Goal: Check status: Check status

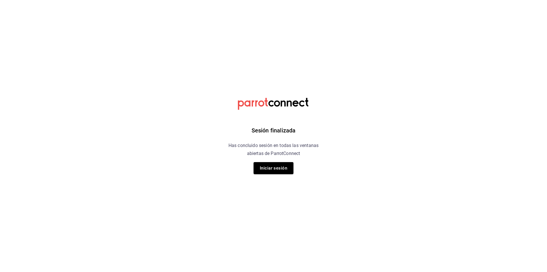
click at [270, 166] on button "Iniciar sesión" at bounding box center [274, 168] width 40 height 12
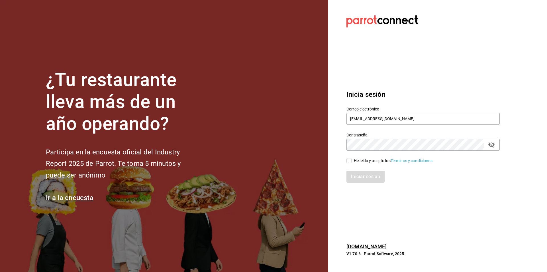
click at [367, 160] on div "He leído y acepto los Términos y condiciones." at bounding box center [394, 161] width 80 height 6
click at [352, 160] on input "He leído y acepto los Términos y condiciones." at bounding box center [349, 160] width 5 height 5
checkbox input "true"
click at [375, 172] on button "Iniciar sesión" at bounding box center [366, 176] width 39 height 12
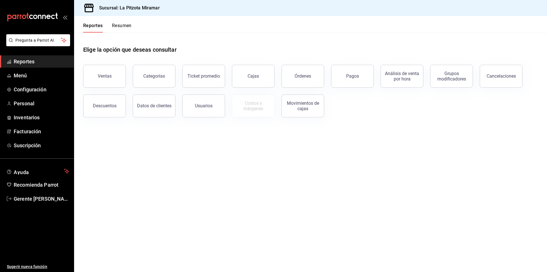
click at [120, 26] on button "Resumen" at bounding box center [122, 28] width 20 height 10
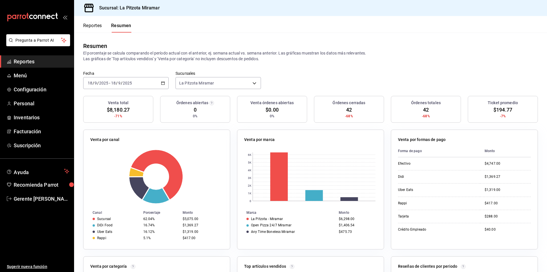
click at [162, 85] on \(Stroke\) "button" at bounding box center [162, 83] width 3 height 3
click at [113, 166] on span "Rango de fechas" at bounding box center [110, 164] width 44 height 6
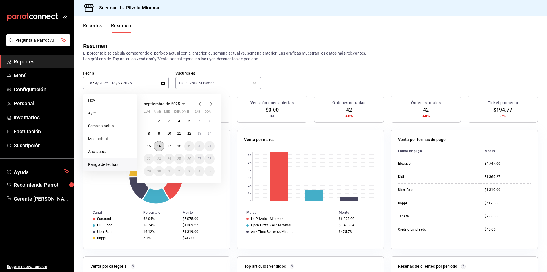
click at [162, 144] on button "16" at bounding box center [159, 146] width 10 height 10
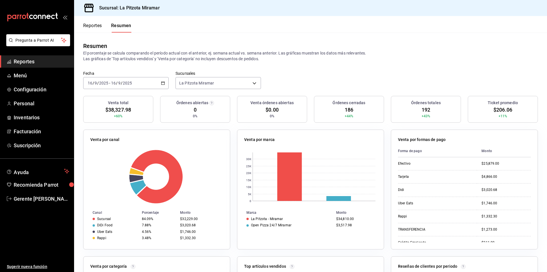
click at [102, 27] on button "Reportes" at bounding box center [92, 28] width 19 height 10
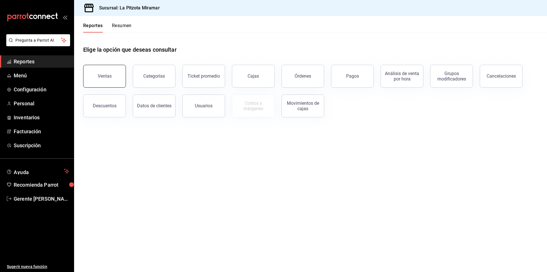
click at [121, 72] on button "Ventas" at bounding box center [104, 76] width 43 height 23
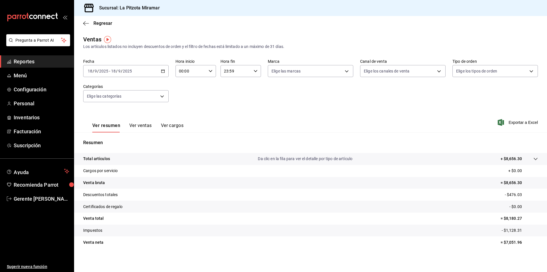
click at [160, 74] on div "[DATE] [DATE] - [DATE] [DATE]" at bounding box center [126, 71] width 86 height 12
click at [123, 137] on span "Rango de fechas" at bounding box center [110, 140] width 44 height 6
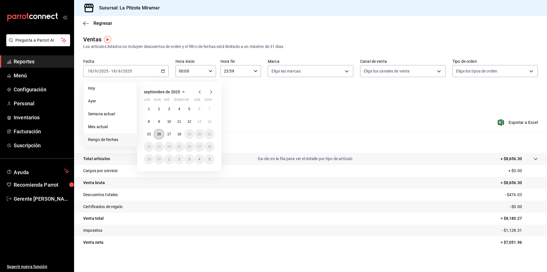
click at [161, 131] on button "16" at bounding box center [159, 134] width 10 height 10
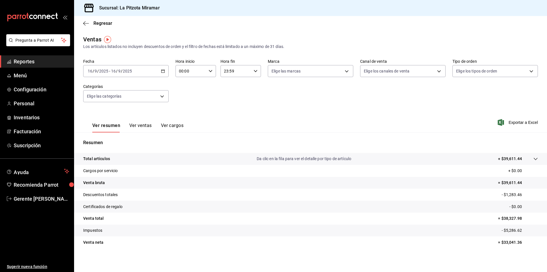
click at [135, 123] on button "Ver ventas" at bounding box center [140, 128] width 23 height 10
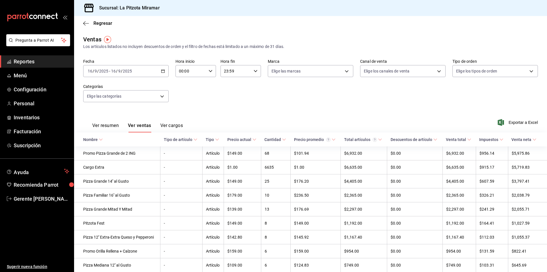
click at [86, 27] on div "Regresar" at bounding box center [310, 23] width 473 height 15
click at [83, 22] on icon "button" at bounding box center [86, 23] width 6 height 5
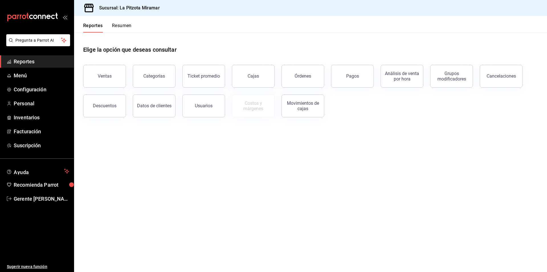
click at [125, 29] on button "Resumen" at bounding box center [122, 28] width 20 height 10
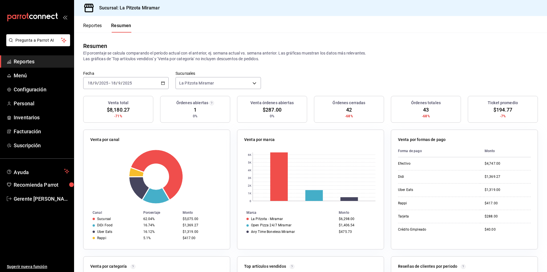
click at [160, 84] on div "[DATE] [DATE] - [DATE] [DATE]" at bounding box center [126, 83] width 86 height 12
click at [119, 167] on span "Rango de fechas" at bounding box center [110, 164] width 44 height 6
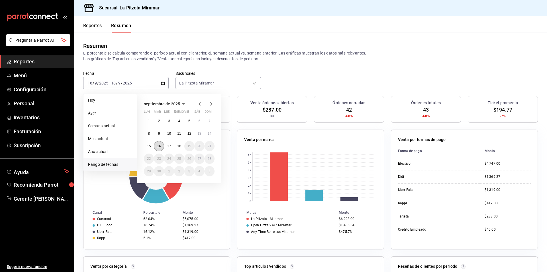
click at [158, 149] on button "16" at bounding box center [159, 146] width 10 height 10
click at [156, 149] on button "16" at bounding box center [159, 146] width 10 height 10
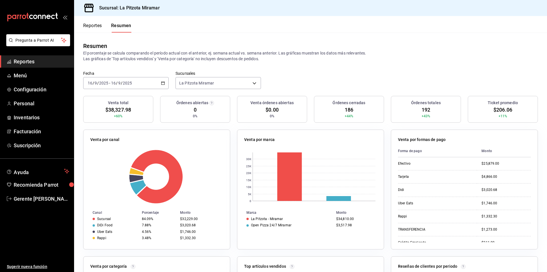
click at [160, 86] on div "[DATE] [DATE] - [DATE] [DATE]" at bounding box center [126, 83] width 86 height 12
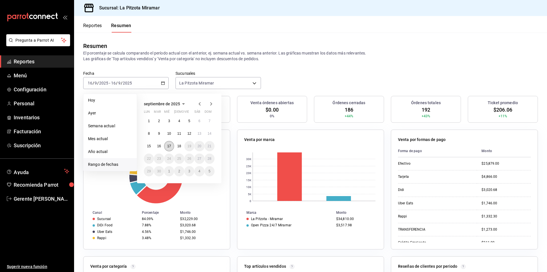
click at [164, 143] on button "17" at bounding box center [169, 146] width 10 height 10
click at [166, 144] on button "17" at bounding box center [169, 146] width 10 height 10
click at [166, 144] on div "Venta por canal" at bounding box center [156, 141] width 133 height 8
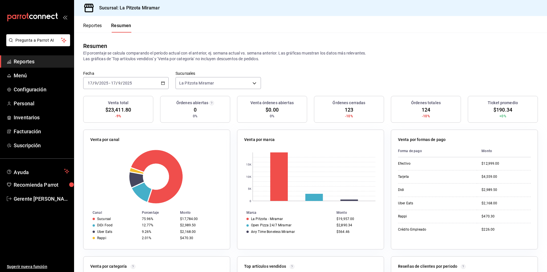
click at [104, 24] on div "Reportes Resumen" at bounding box center [107, 28] width 48 height 10
click at [100, 25] on button "Reportes" at bounding box center [92, 28] width 19 height 10
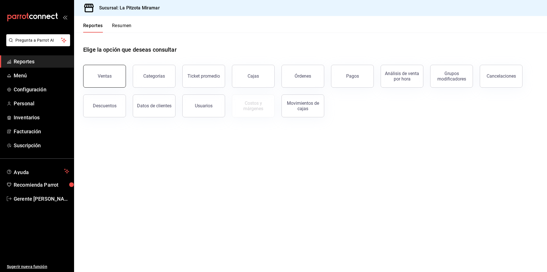
click at [105, 84] on button "Ventas" at bounding box center [104, 76] width 43 height 23
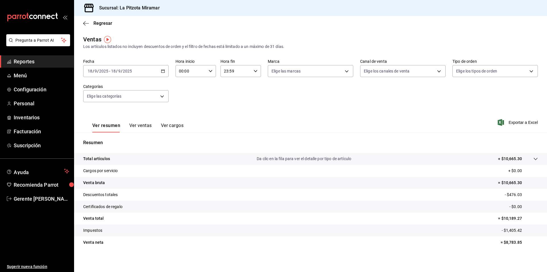
click at [166, 70] on div "[DATE] [DATE] - [DATE] [DATE]" at bounding box center [126, 71] width 86 height 12
click at [130, 137] on span "Rango de fechas" at bounding box center [110, 140] width 44 height 6
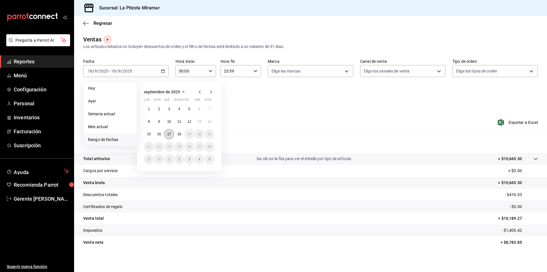
click at [169, 133] on abbr "17" at bounding box center [169, 134] width 4 height 4
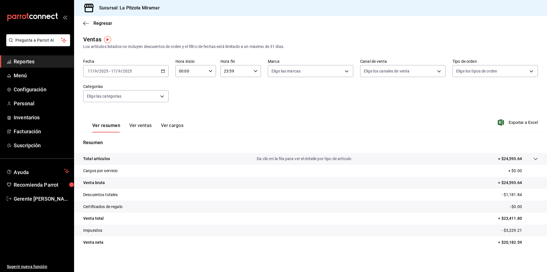
click at [143, 126] on button "Ver ventas" at bounding box center [140, 128] width 23 height 10
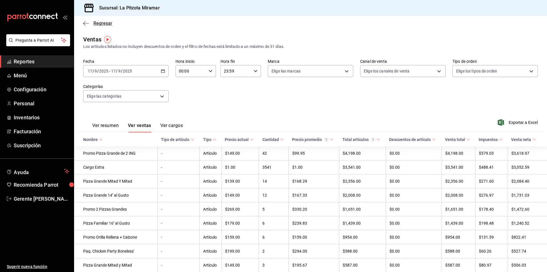
click at [88, 23] on icon "button" at bounding box center [86, 23] width 6 height 5
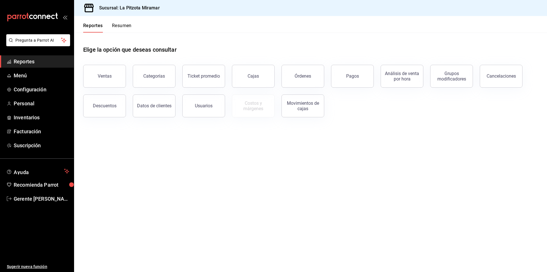
click at [119, 23] on button "Resumen" at bounding box center [122, 28] width 20 height 10
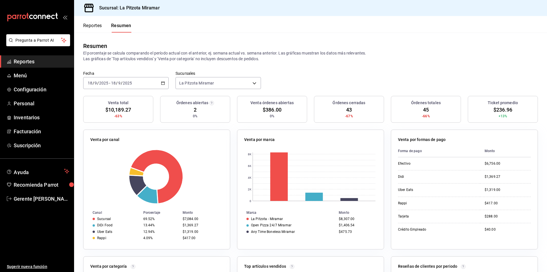
click at [166, 84] on div "[DATE] [DATE] - [DATE] [DATE]" at bounding box center [126, 83] width 86 height 12
click at [117, 166] on span "Rango de fechas" at bounding box center [110, 164] width 44 height 6
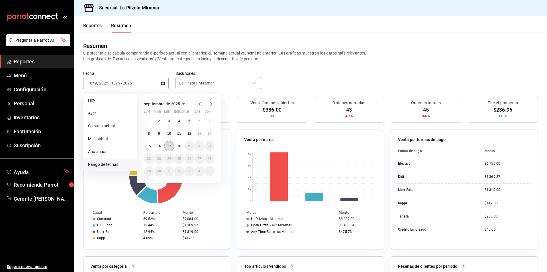
click at [170, 148] on button "17" at bounding box center [169, 146] width 10 height 10
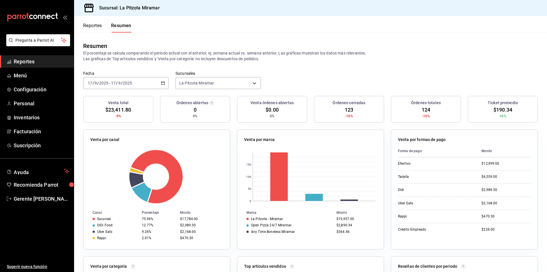
click at [415, 9] on div "Sucursal: La Pitzota Miramar" at bounding box center [310, 8] width 473 height 16
click at [89, 22] on div "Reportes Resumen" at bounding box center [102, 24] width 57 height 17
click at [119, 78] on div "[DATE] [DATE] - [DATE] [DATE]" at bounding box center [126, 83] width 86 height 12
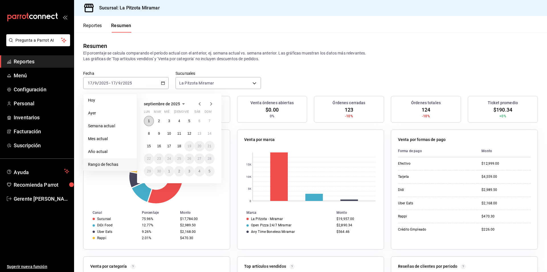
click at [147, 122] on button "1" at bounding box center [149, 121] width 10 height 10
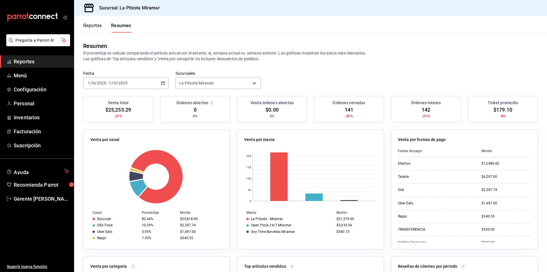
click at [163, 82] on div "[DATE] [DATE] - [DATE] [DATE]" at bounding box center [126, 83] width 86 height 12
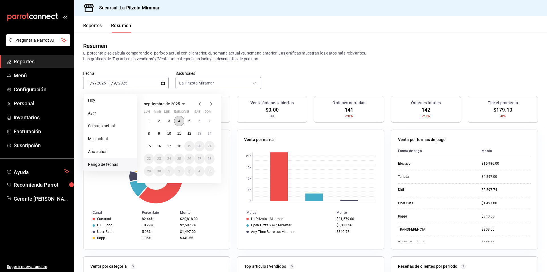
click at [179, 122] on abbr "4" at bounding box center [179, 121] width 2 height 4
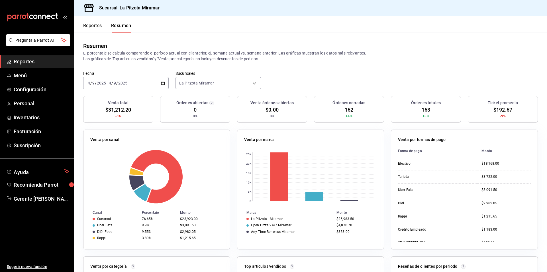
click at [154, 79] on div "[DATE] [DATE] - [DATE] [DATE]" at bounding box center [126, 83] width 86 height 12
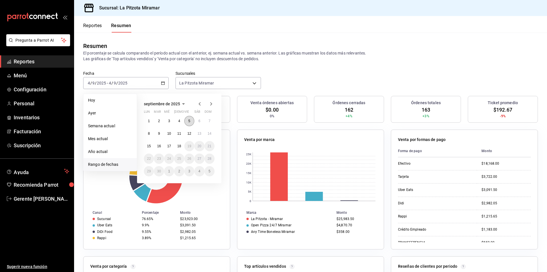
click at [188, 119] on abbr "5" at bounding box center [189, 121] width 2 height 4
click at [189, 119] on abbr "5" at bounding box center [189, 121] width 2 height 4
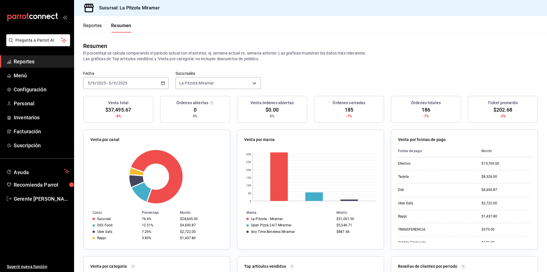
click at [164, 83] on div "[DATE] [DATE] - [DATE] [DATE]" at bounding box center [126, 83] width 86 height 12
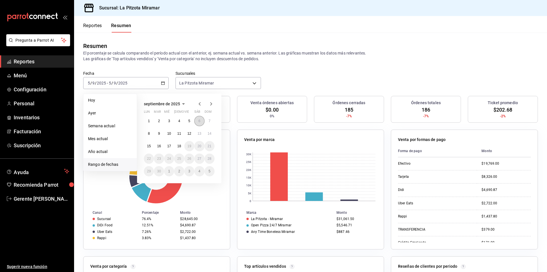
click at [200, 123] on button "6" at bounding box center [199, 121] width 10 height 10
